Goal: Transaction & Acquisition: Purchase product/service

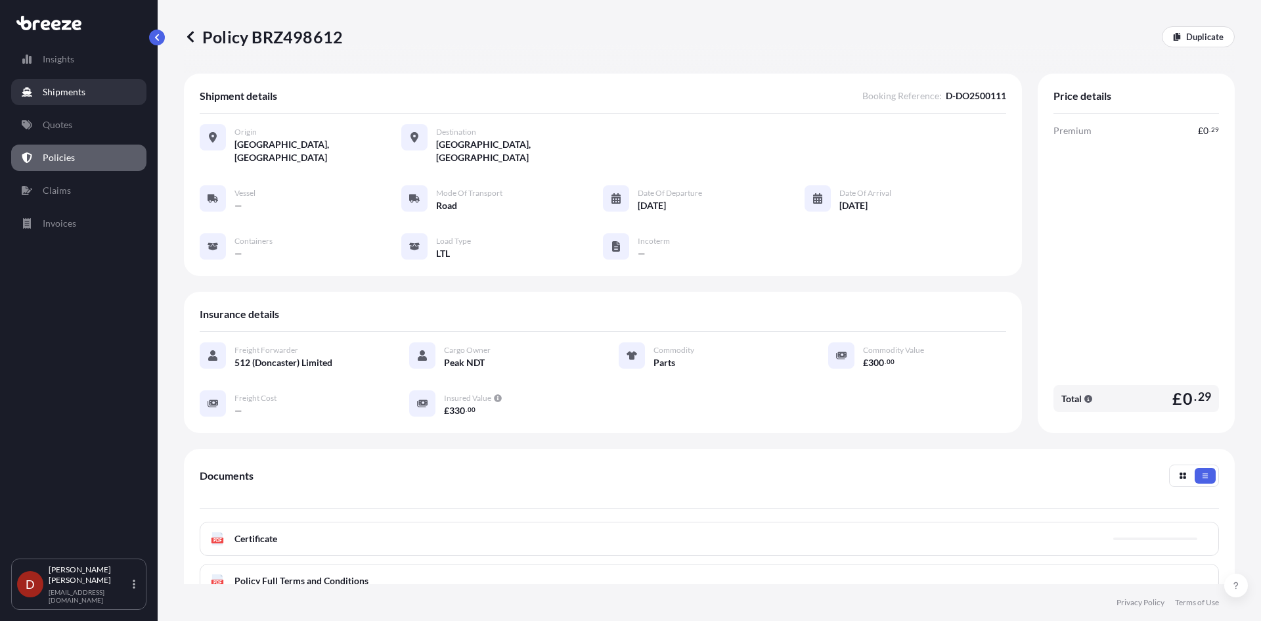
click at [76, 102] on link "Shipments" at bounding box center [78, 92] width 135 height 26
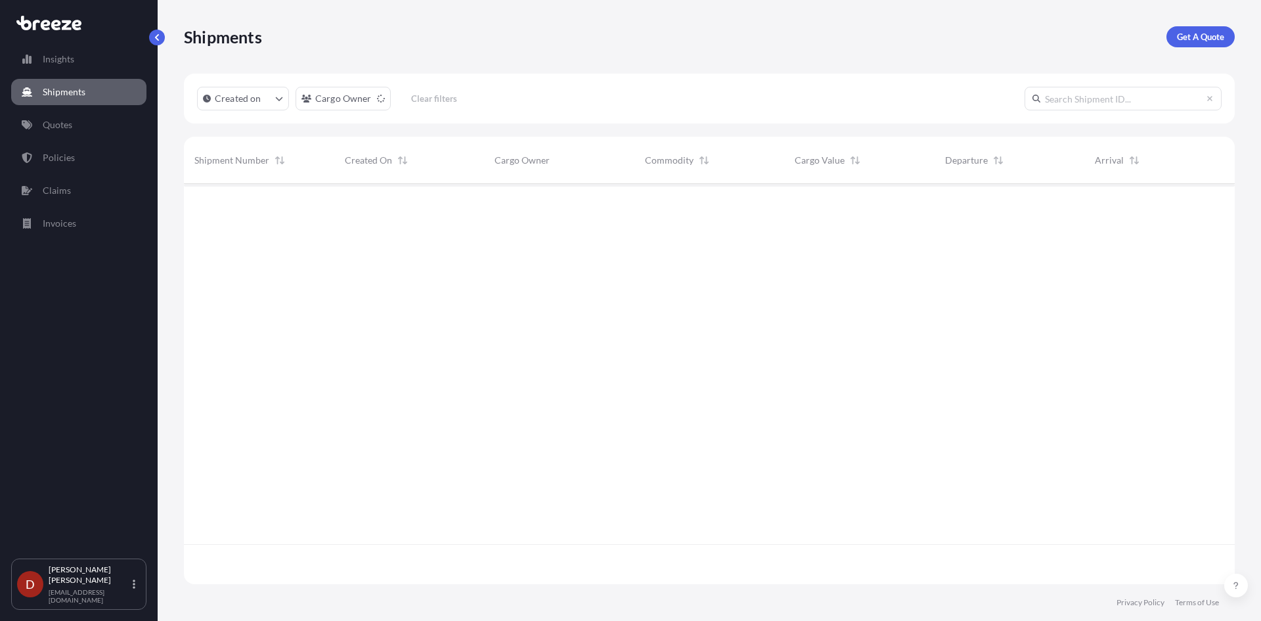
scroll to position [437, 1041]
click at [1188, 35] on p "Get A Quote" at bounding box center [1200, 36] width 47 height 13
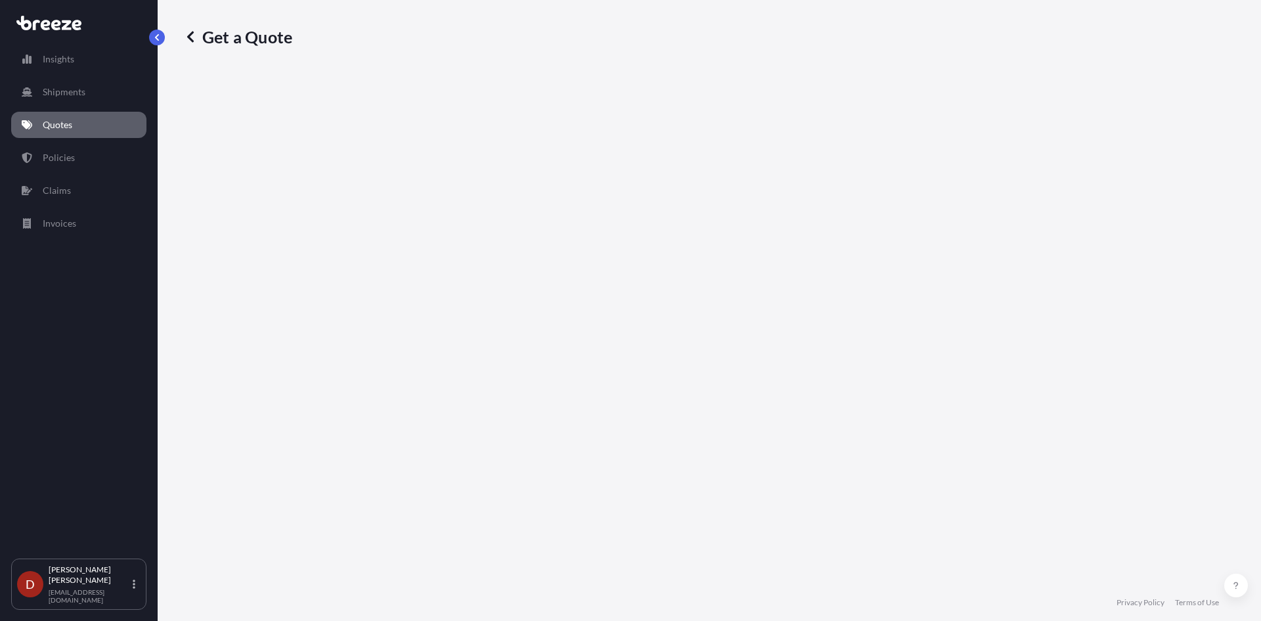
select select "Sea"
select select "1"
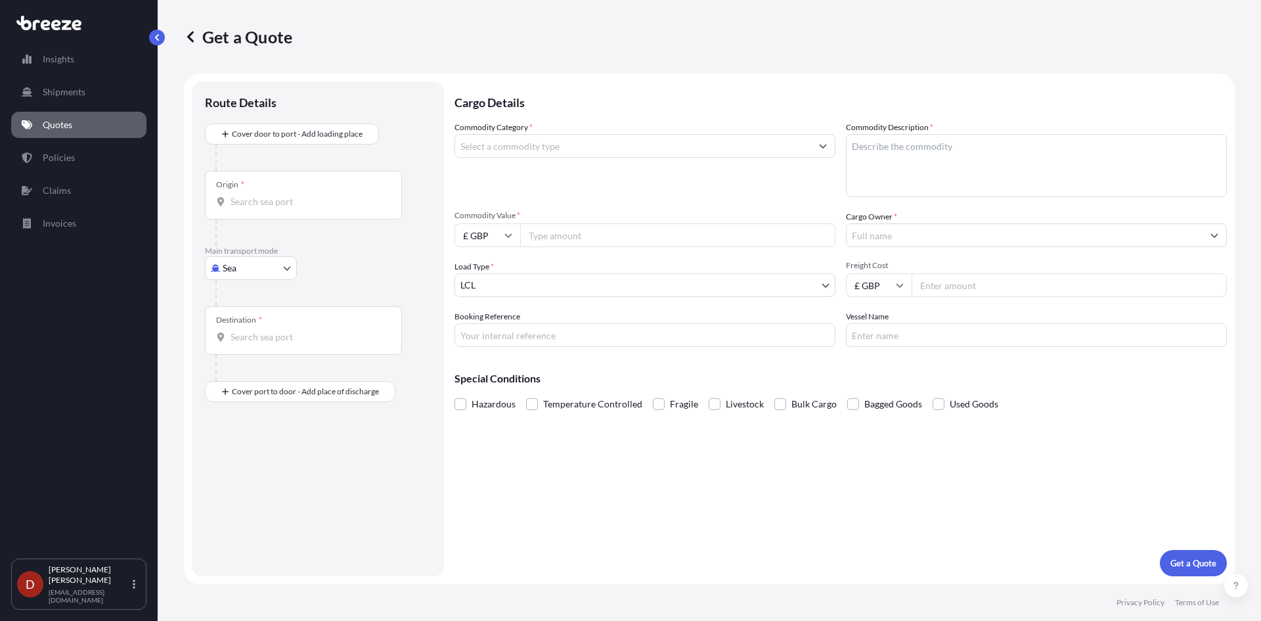
click at [239, 261] on body "Insights Shipments Quotes Policies Claims Invoices D [PERSON_NAME] [PERSON_NAME…" at bounding box center [630, 310] width 1261 height 621
click at [228, 347] on div "Road" at bounding box center [250, 350] width 81 height 24
select select "Road"
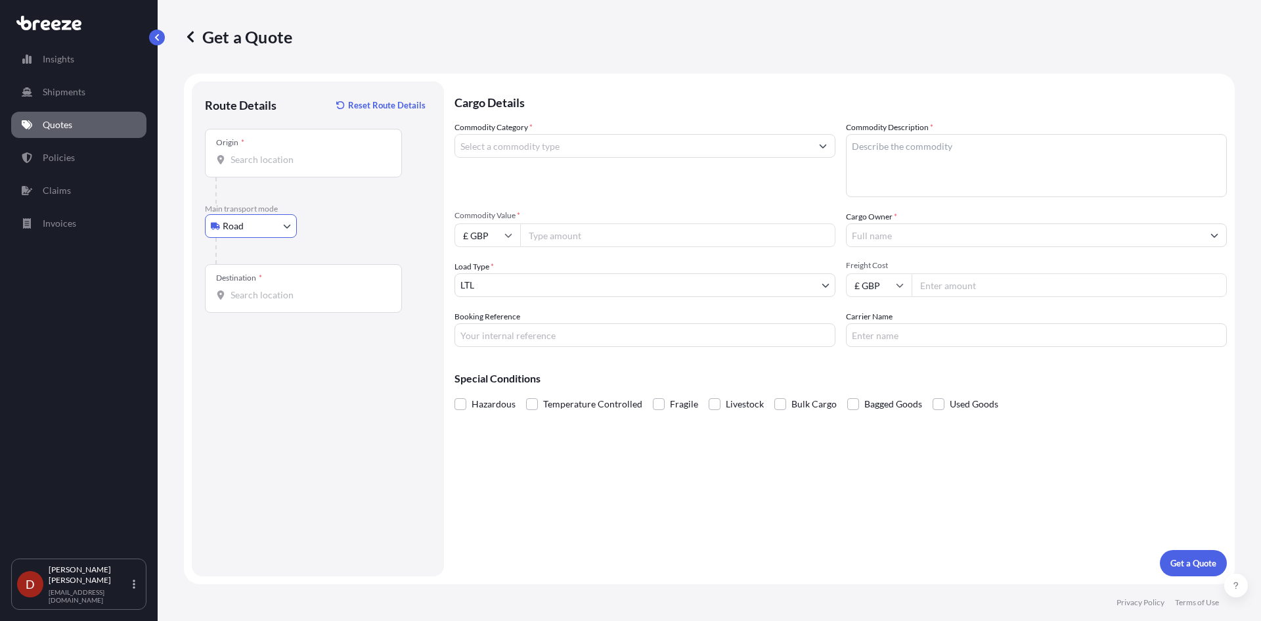
click at [253, 156] on input "Origin *" at bounding box center [308, 159] width 155 height 13
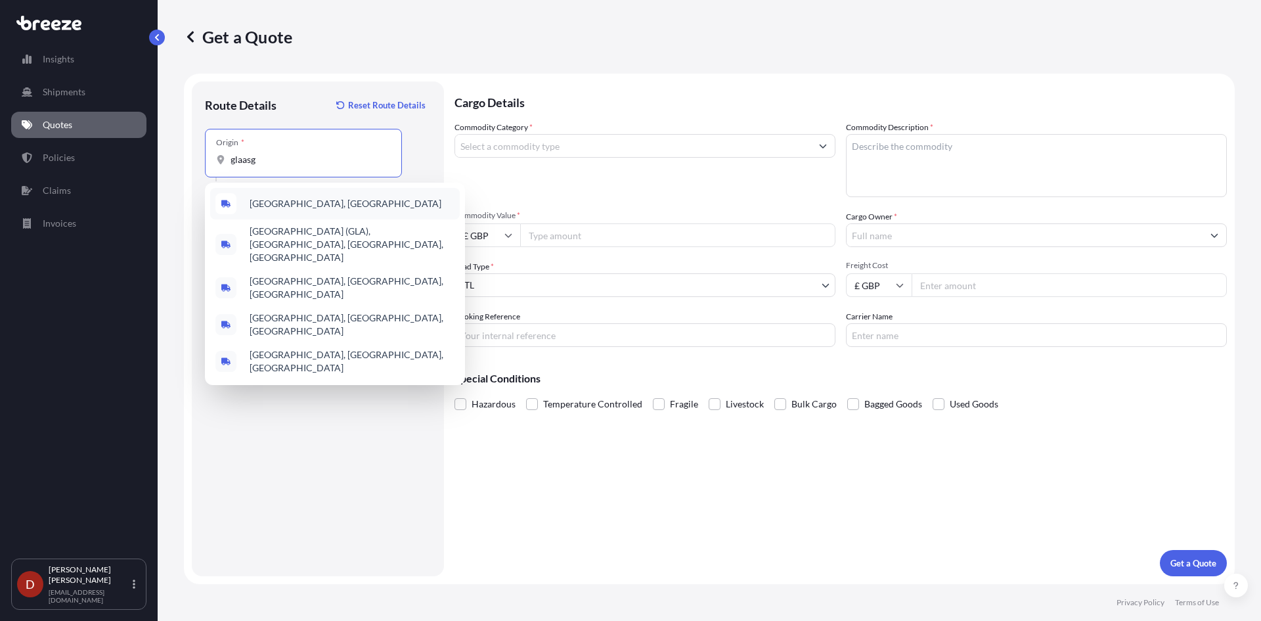
click at [264, 208] on span "[GEOGRAPHIC_DATA], [GEOGRAPHIC_DATA]" at bounding box center [346, 203] width 192 height 13
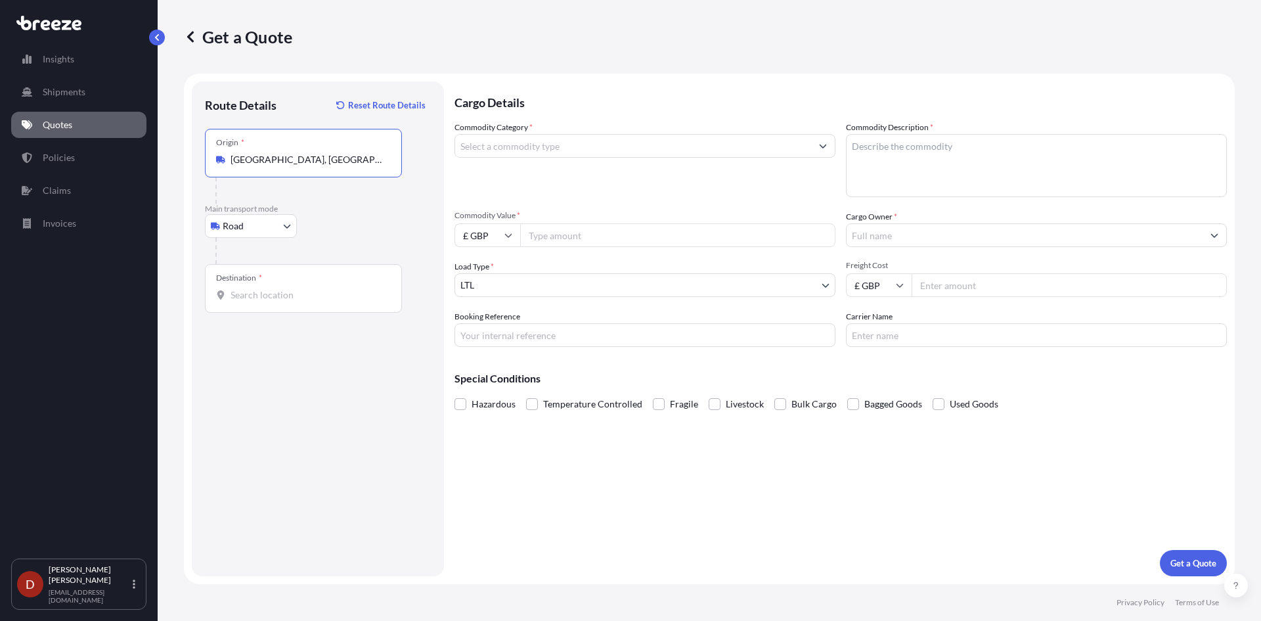
type input "[GEOGRAPHIC_DATA], [GEOGRAPHIC_DATA]"
click at [257, 292] on input "Destination *" at bounding box center [308, 294] width 155 height 13
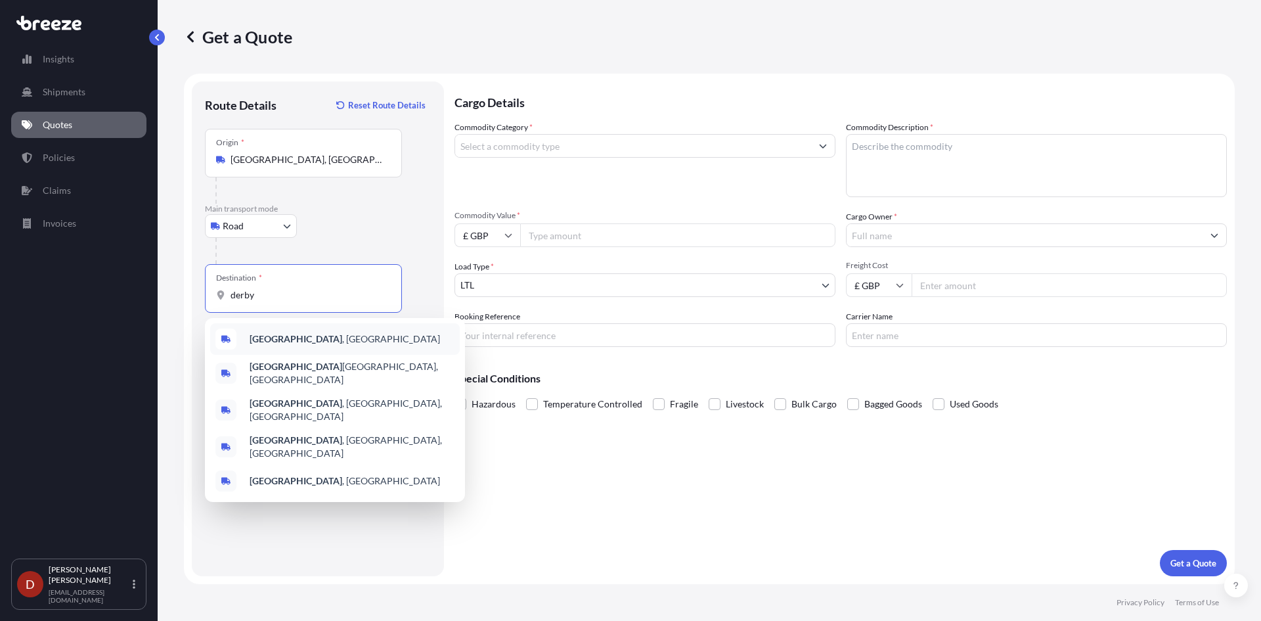
click at [255, 335] on div "[GEOGRAPHIC_DATA] , [GEOGRAPHIC_DATA]" at bounding box center [335, 339] width 250 height 32
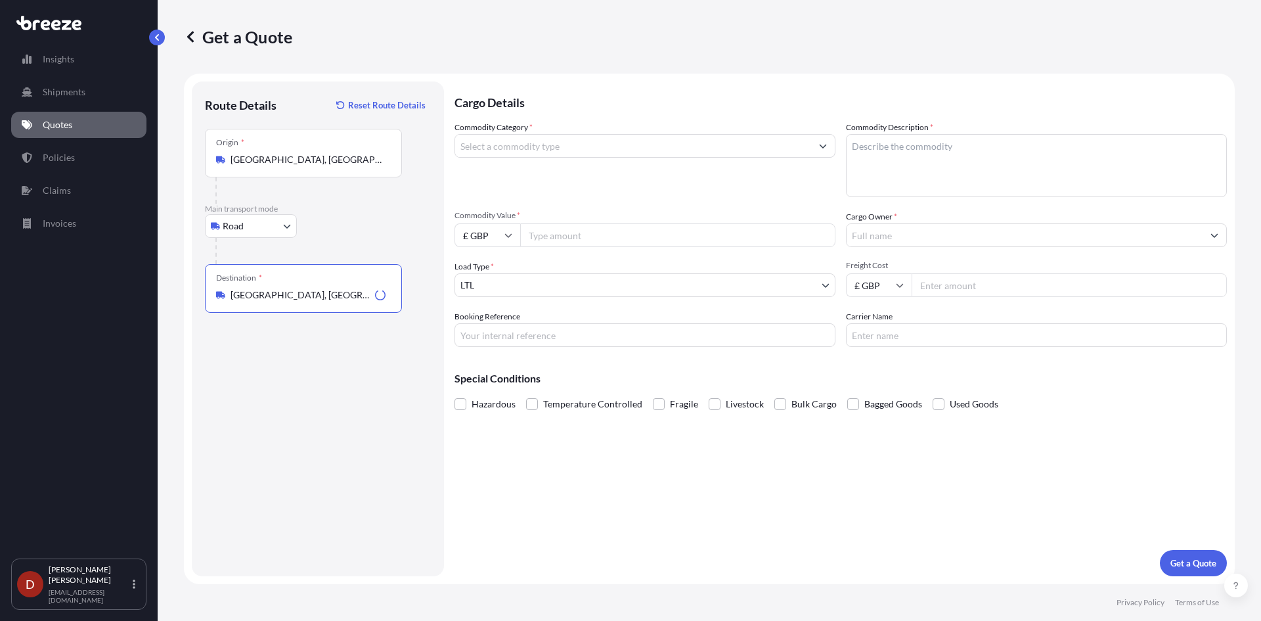
type input "[GEOGRAPHIC_DATA], [GEOGRAPHIC_DATA]"
click at [584, 156] on input "Commodity Category *" at bounding box center [633, 146] width 356 height 24
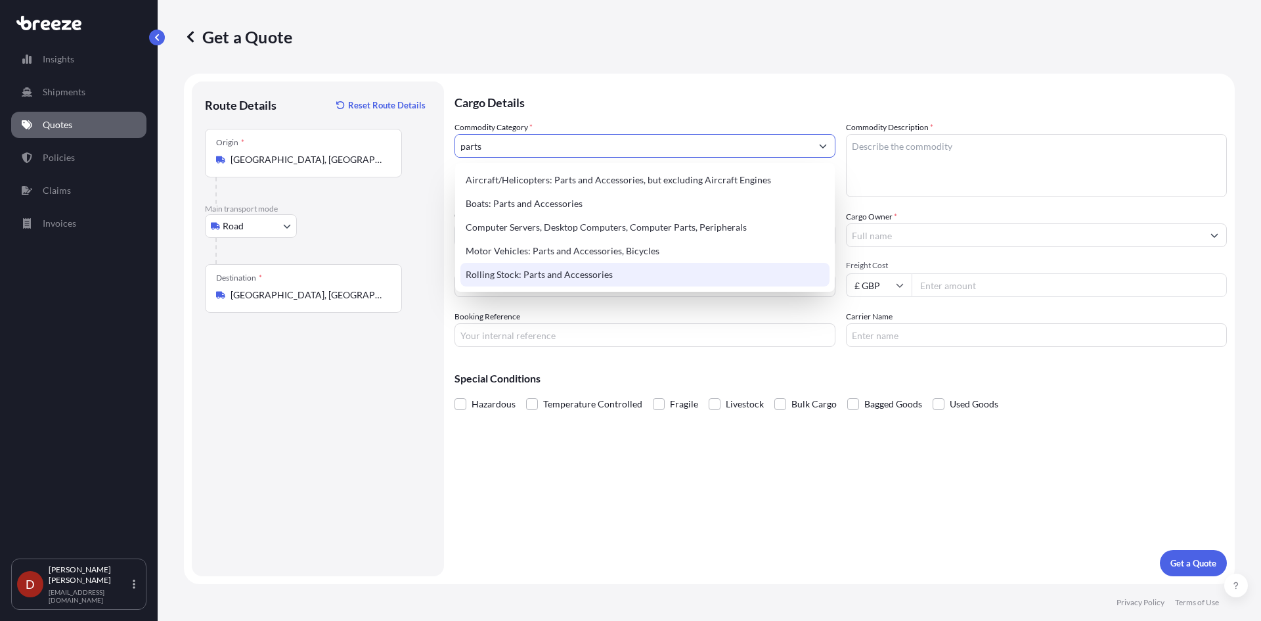
click at [569, 272] on div "Rolling Stock: Parts and Accessories" at bounding box center [644, 275] width 369 height 24
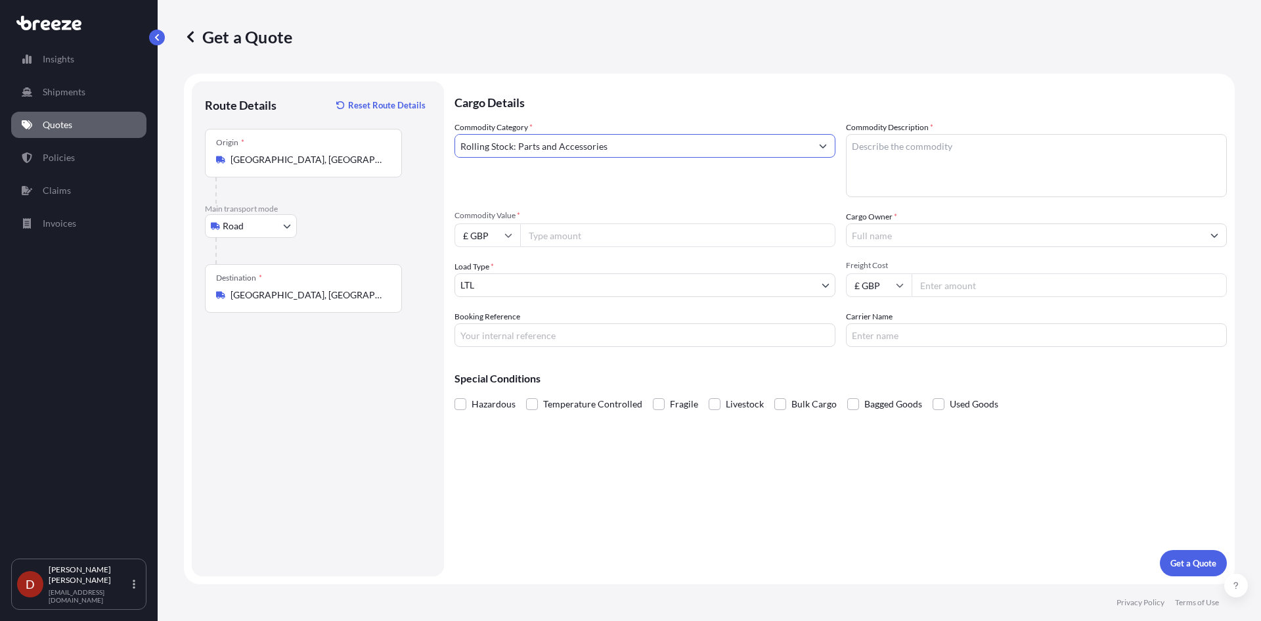
type input "Rolling Stock: Parts and Accessories"
click at [997, 154] on textarea "Commodity Description *" at bounding box center [1036, 165] width 381 height 63
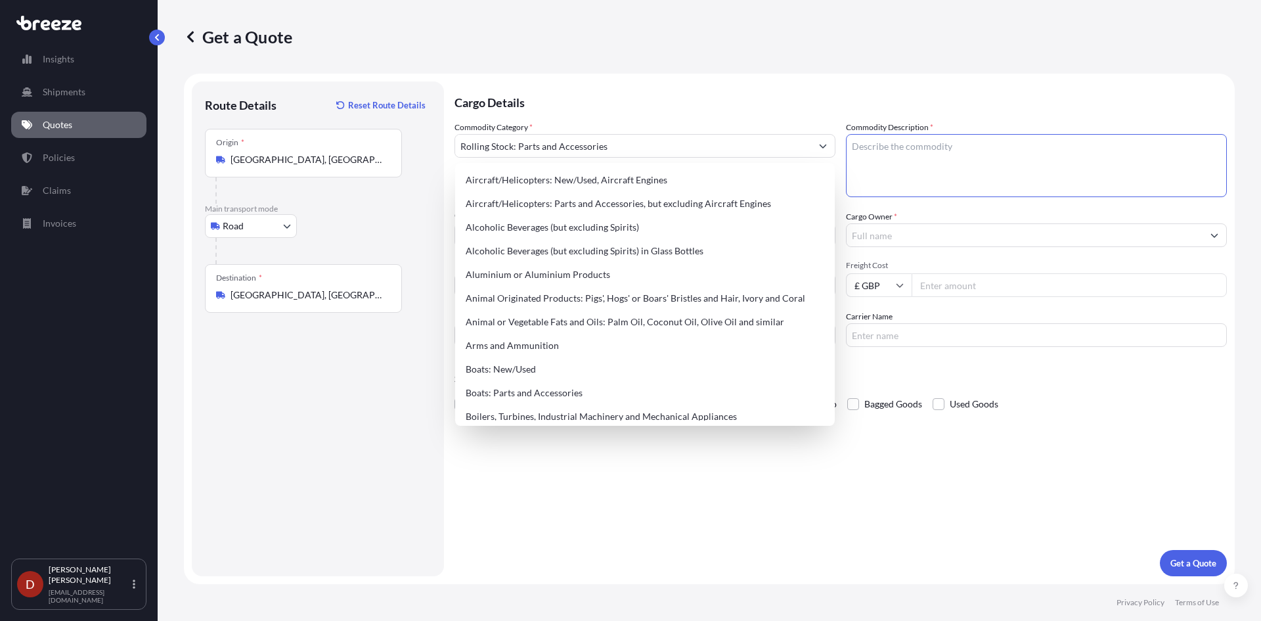
paste textarea "MP6 Ultrasonic Inspection Instrument"
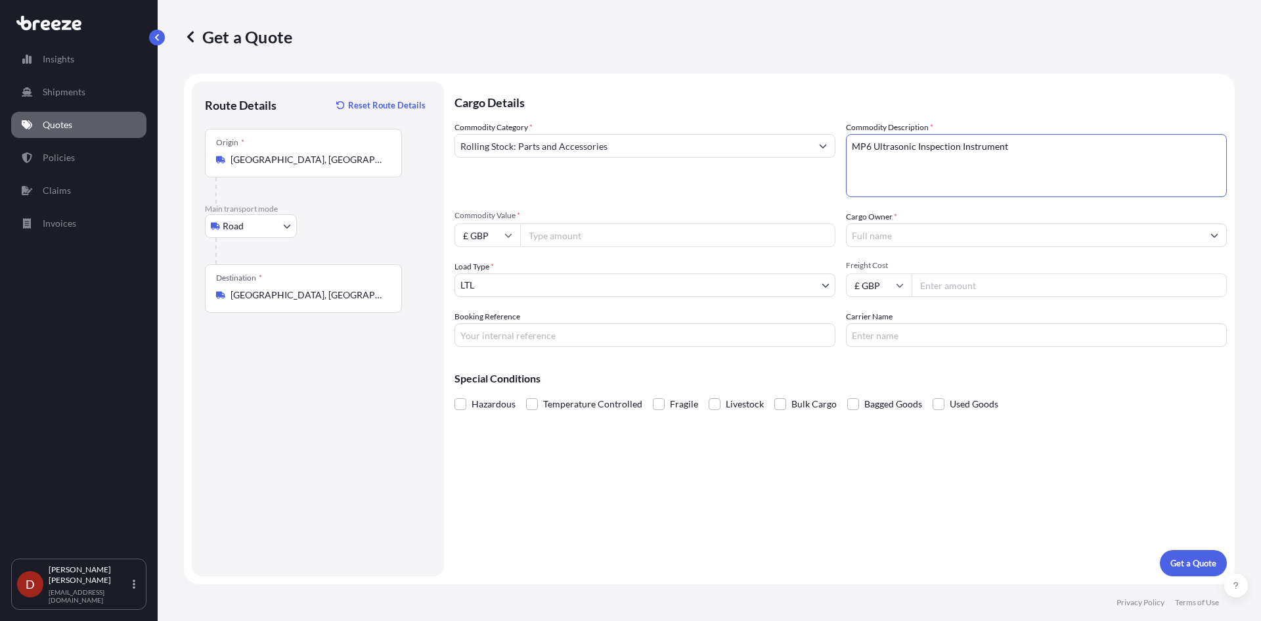
type textarea "MP6 Ultrasonic Inspection Instrument"
click at [554, 248] on div "Commodity Category * Rolling Stock: Parts and Accessories Commodity Description…" at bounding box center [841, 234] width 772 height 226
drag, startPoint x: 548, startPoint y: 242, endPoint x: 560, endPoint y: 229, distance: 17.2
click at [560, 232] on input "Commodity Value *" at bounding box center [677, 235] width 315 height 24
type input "35000"
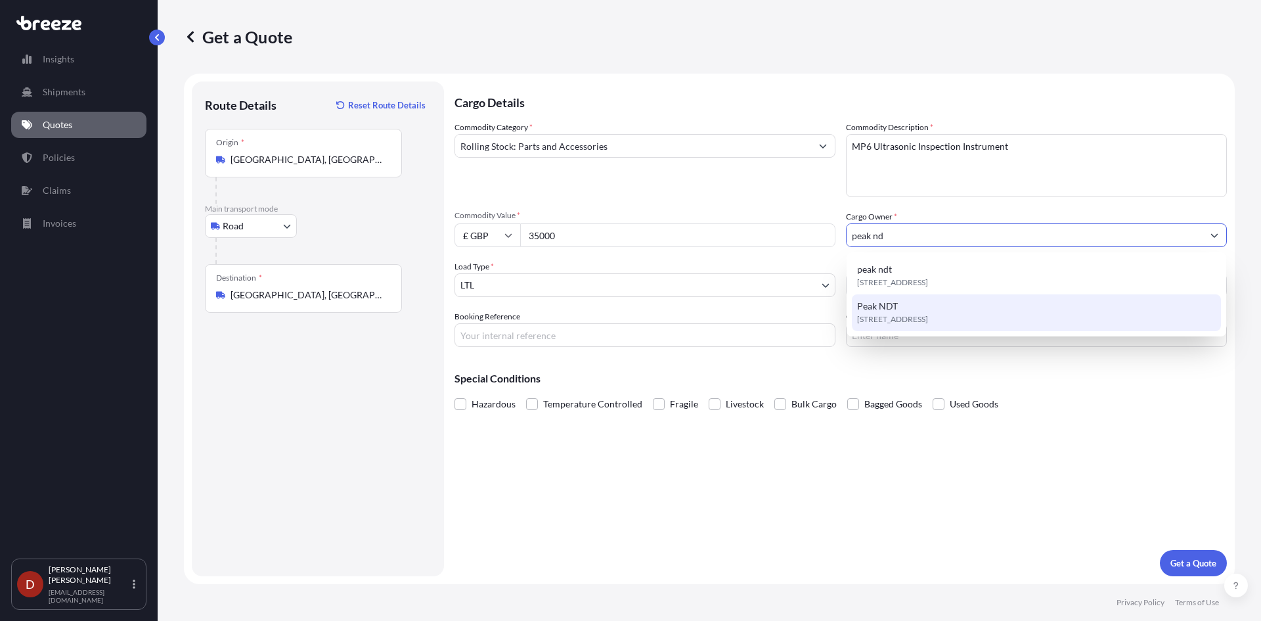
click at [902, 309] on div "[STREET_ADDRESS]" at bounding box center [1036, 312] width 369 height 37
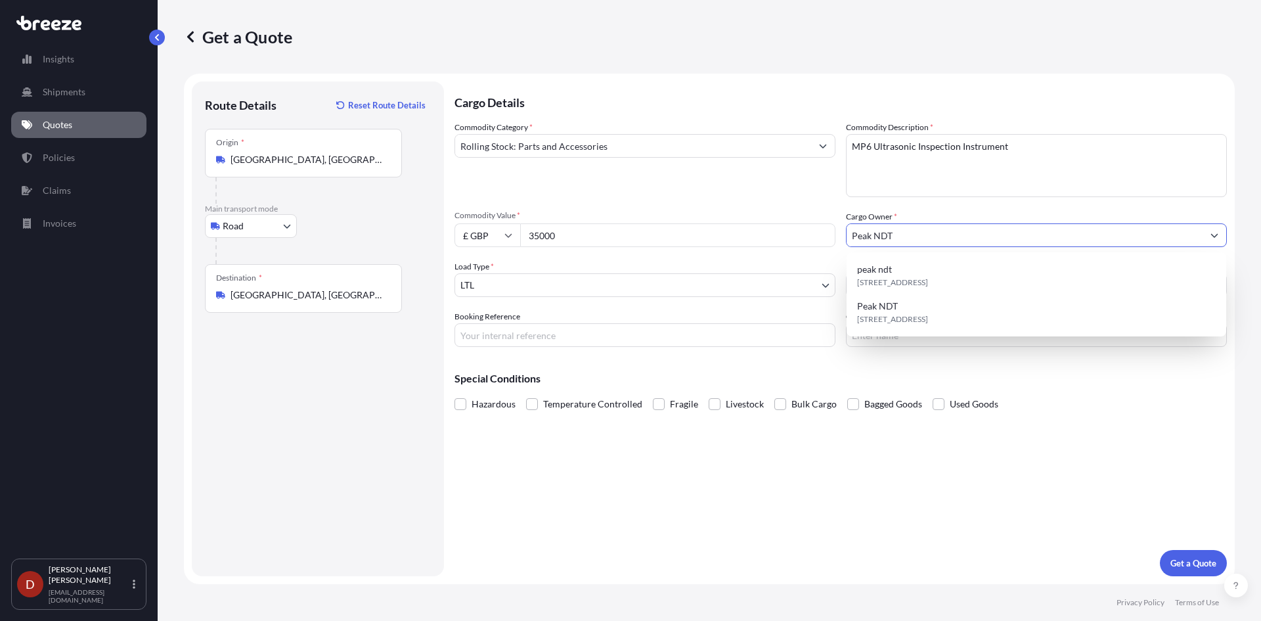
type input "Peak NDT"
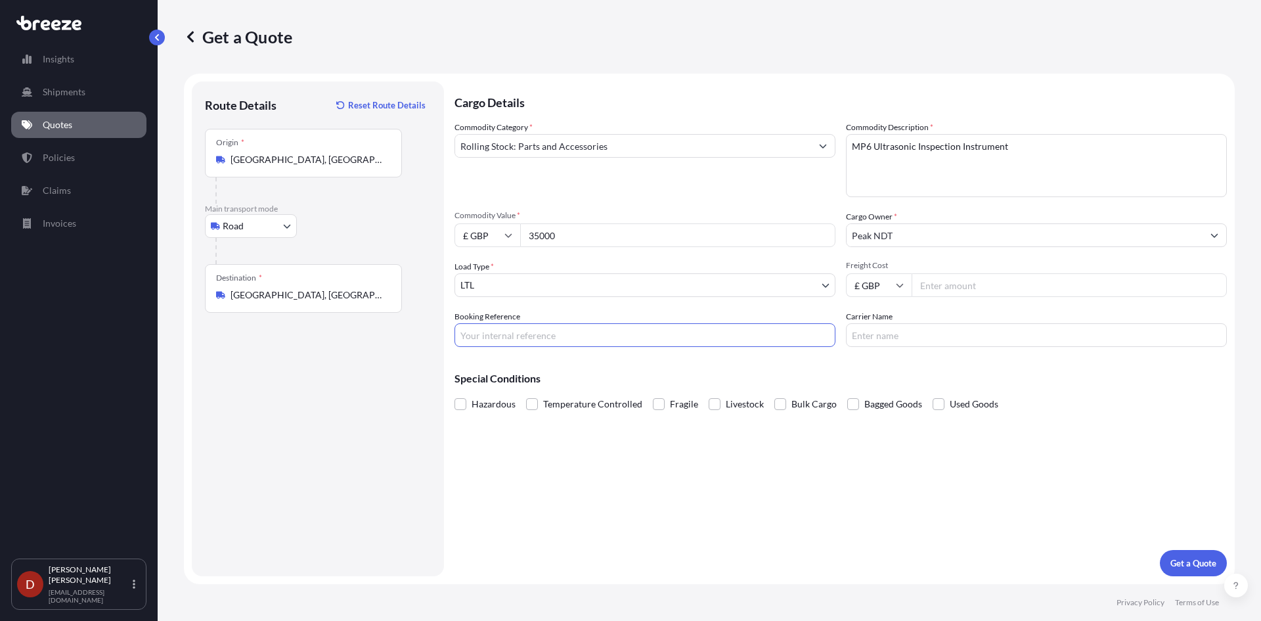
drag, startPoint x: 533, startPoint y: 325, endPoint x: 356, endPoint y: 213, distance: 209.9
click at [533, 325] on input "Booking Reference" at bounding box center [645, 335] width 381 height 24
paste input "D-DO250014"
type input "D-DO2500144"
click at [1198, 568] on p "Get a Quote" at bounding box center [1193, 562] width 46 height 13
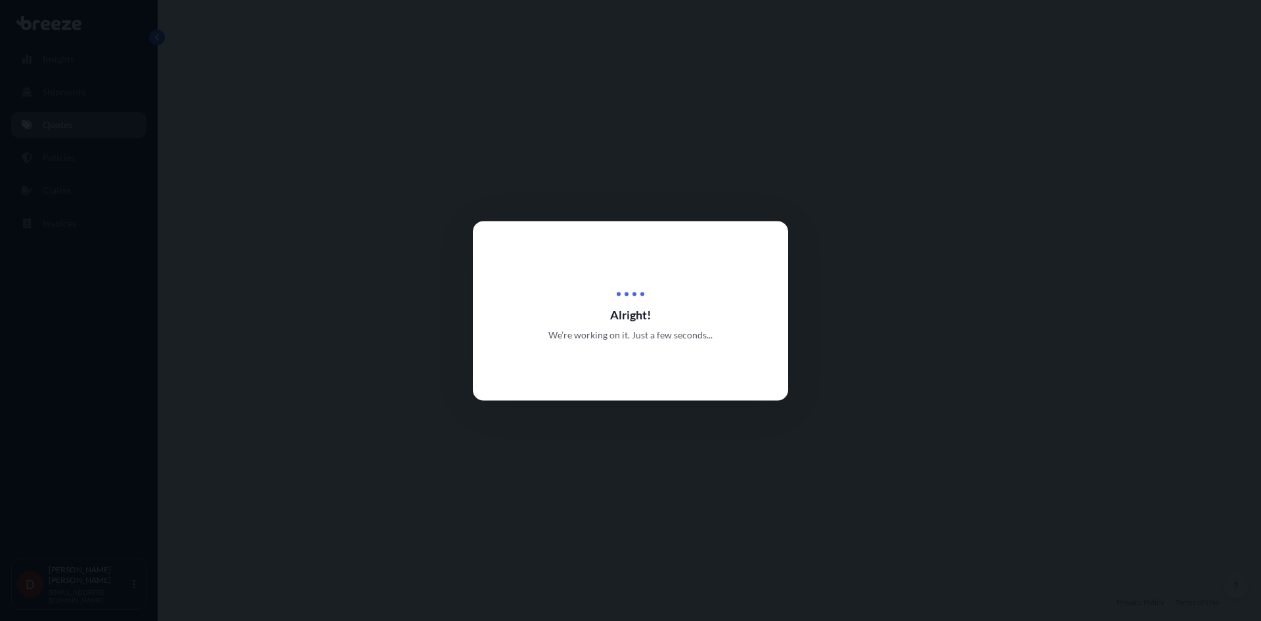
select select "Road"
select select "1"
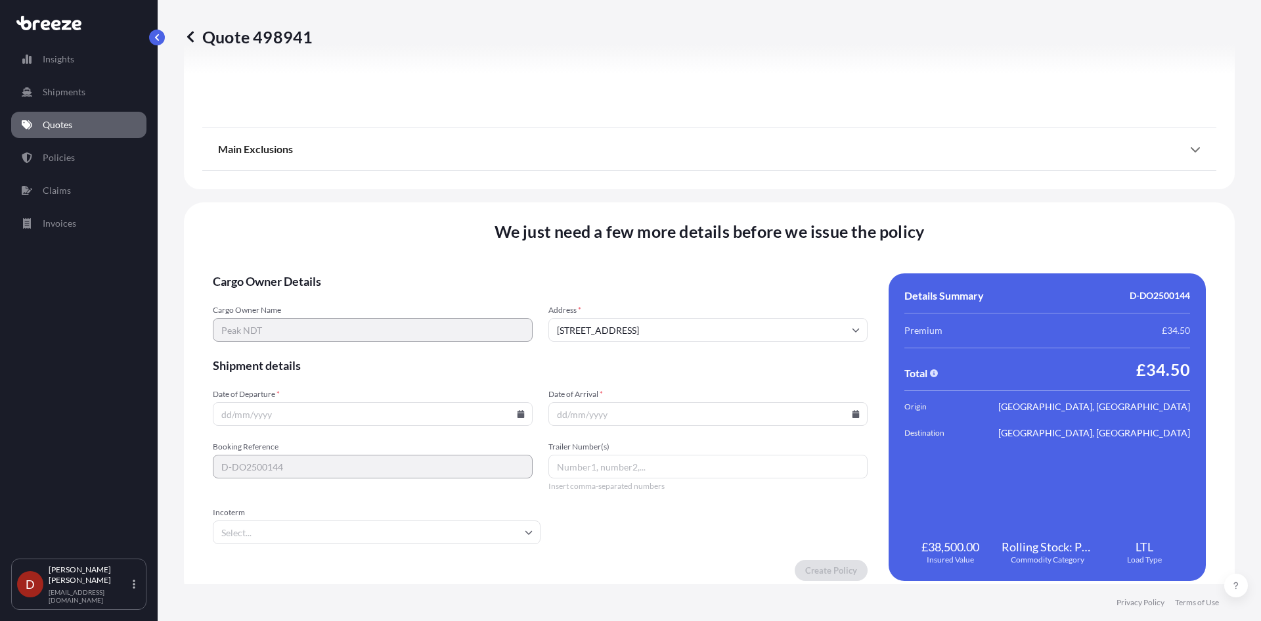
scroll to position [1451, 0]
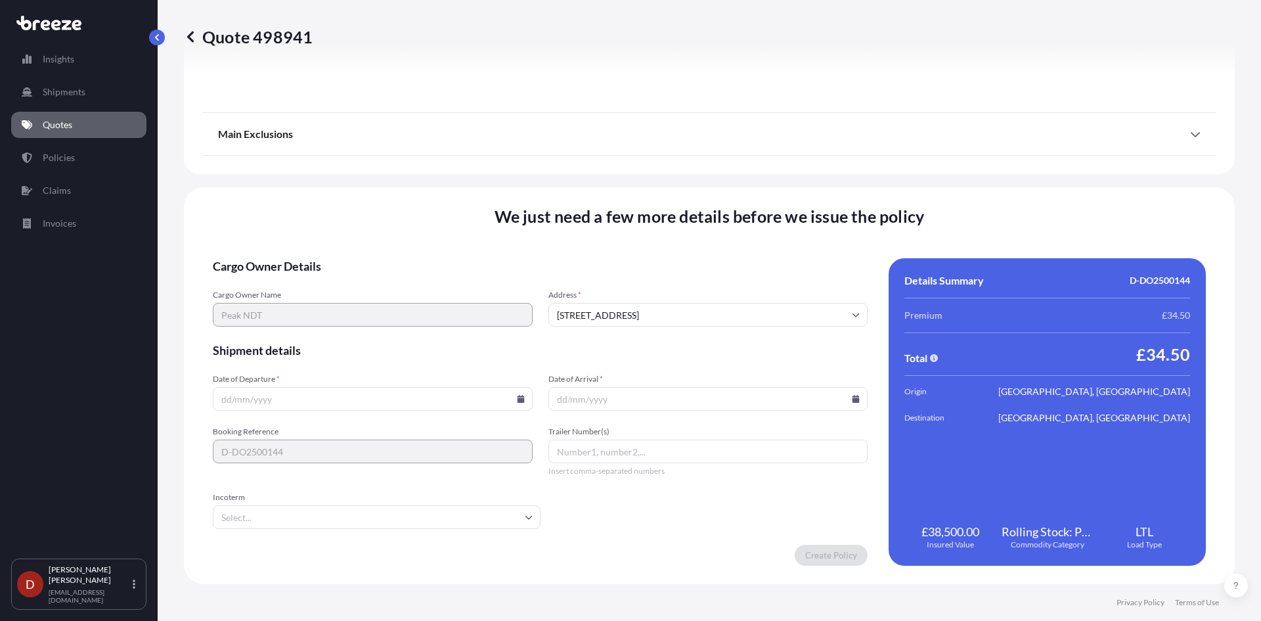
click at [404, 401] on input "Date of Departure *" at bounding box center [373, 399] width 320 height 24
click at [516, 403] on input "Date of Departure *" at bounding box center [373, 399] width 320 height 24
click at [516, 388] on input "Date of Departure *" at bounding box center [373, 399] width 320 height 24
click at [518, 397] on icon at bounding box center [521, 399] width 8 height 8
click at [401, 255] on button "12" at bounding box center [401, 256] width 21 height 21
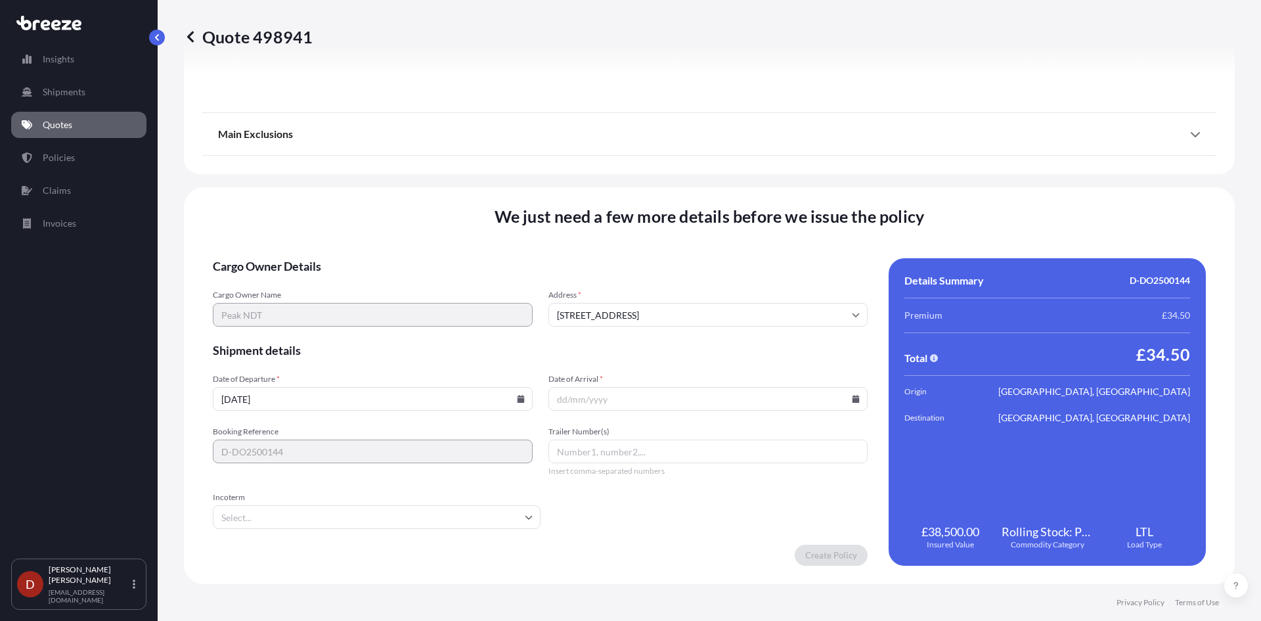
click at [521, 402] on icon at bounding box center [521, 399] width 8 height 8
click at [287, 282] on button "15" at bounding box center [279, 281] width 21 height 21
type input "[DATE]"
drag, startPoint x: 740, startPoint y: 402, endPoint x: 794, endPoint y: 402, distance: 54.5
click at [741, 402] on input "Date of Arrival *" at bounding box center [708, 399] width 320 height 24
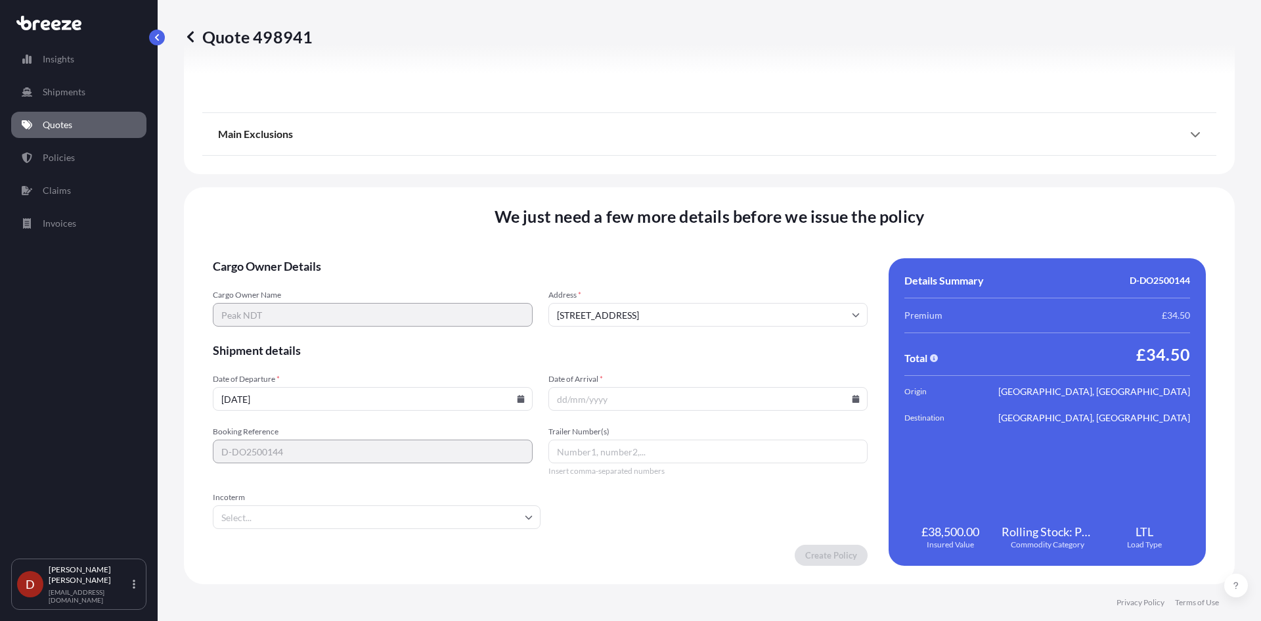
click at [853, 395] on icon at bounding box center [856, 399] width 8 height 8
click at [641, 280] on button "16" at bounding box center [642, 281] width 21 height 21
type input "[DATE]"
click at [835, 569] on div "We just need a few more details before we issue the policy Cargo Owner Details …" at bounding box center [709, 385] width 1051 height 397
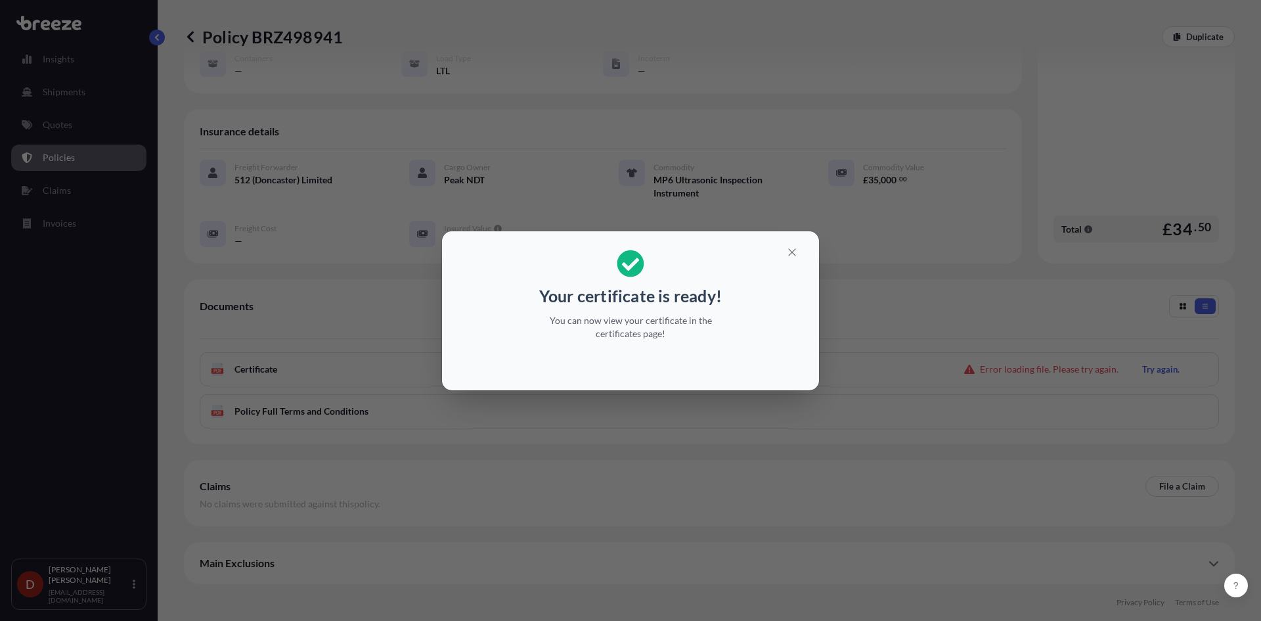
scroll to position [112, 0]
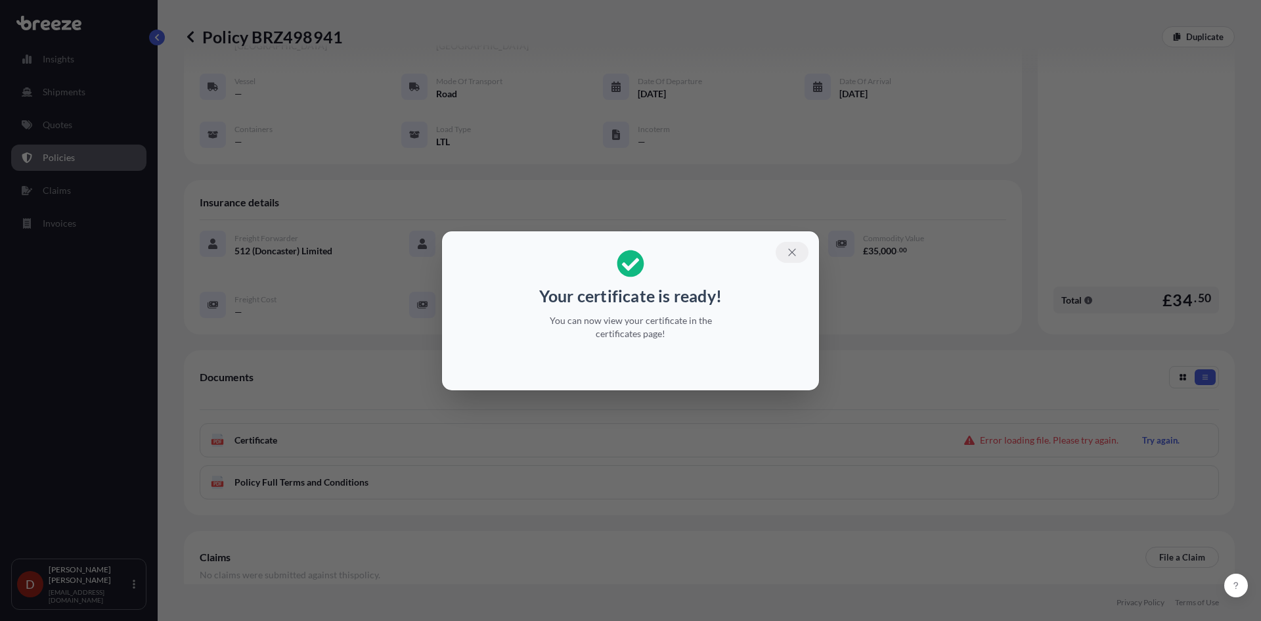
click at [785, 246] on button "button" at bounding box center [792, 252] width 33 height 21
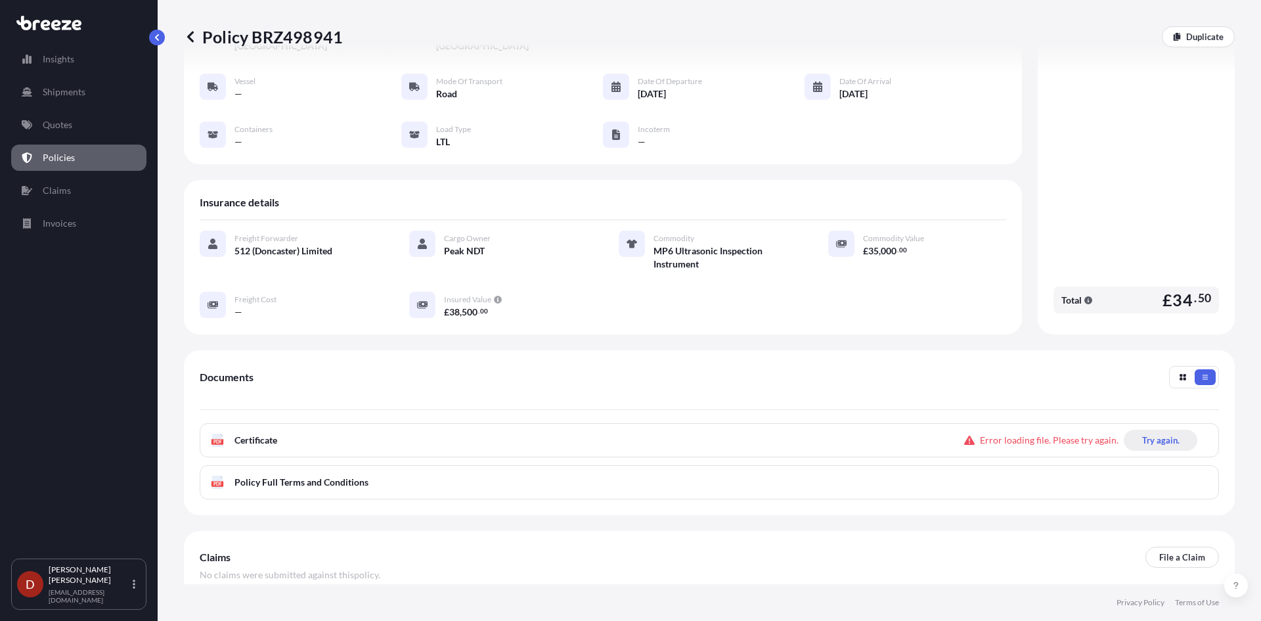
click at [1142, 433] on p "Try again." at bounding box center [1160, 439] width 37 height 13
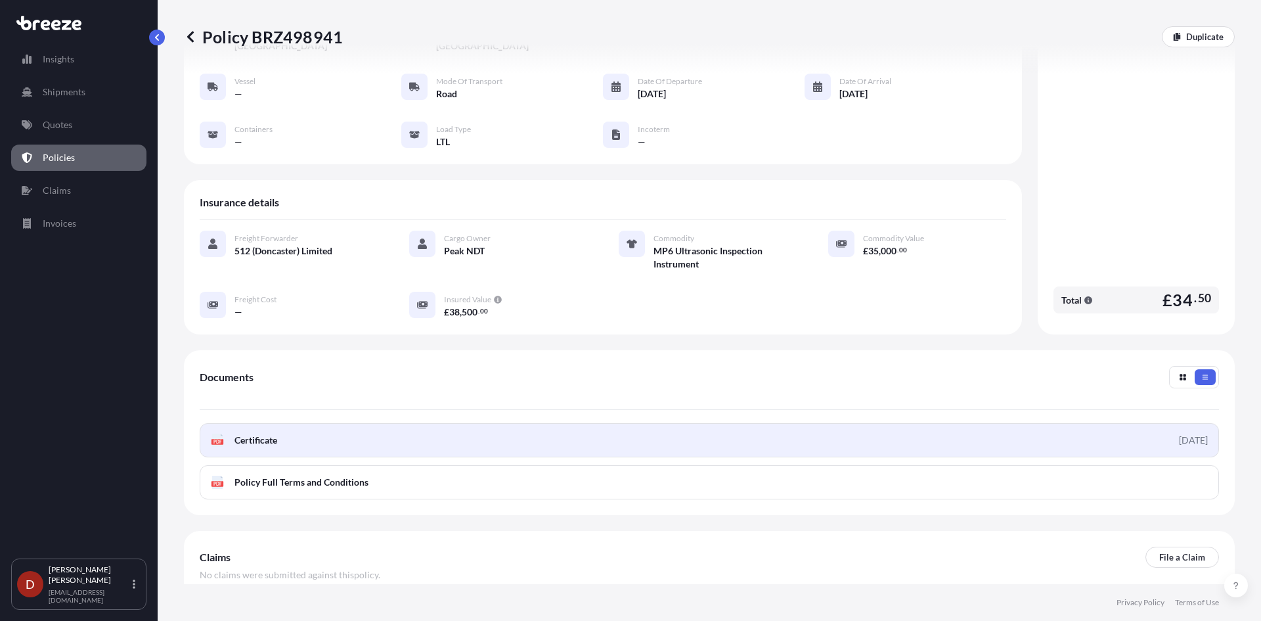
click at [979, 432] on link "PDF Certificate [DATE]" at bounding box center [709, 440] width 1019 height 34
